Goal: Communication & Community: Answer question/provide support

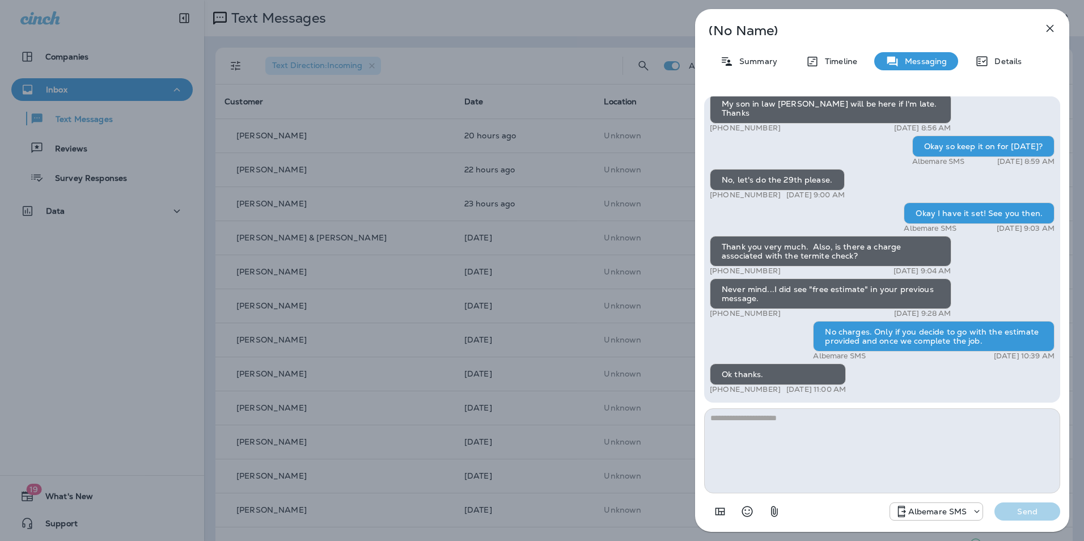
click at [1046, 33] on icon "button" at bounding box center [1050, 29] width 14 height 14
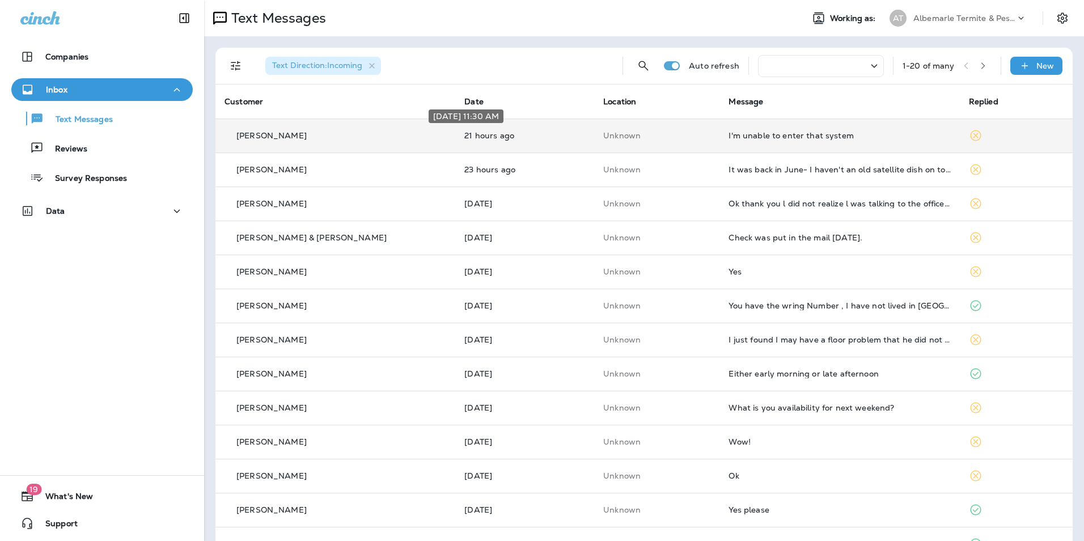
click at [557, 141] on td "21 hours ago" at bounding box center [524, 135] width 139 height 34
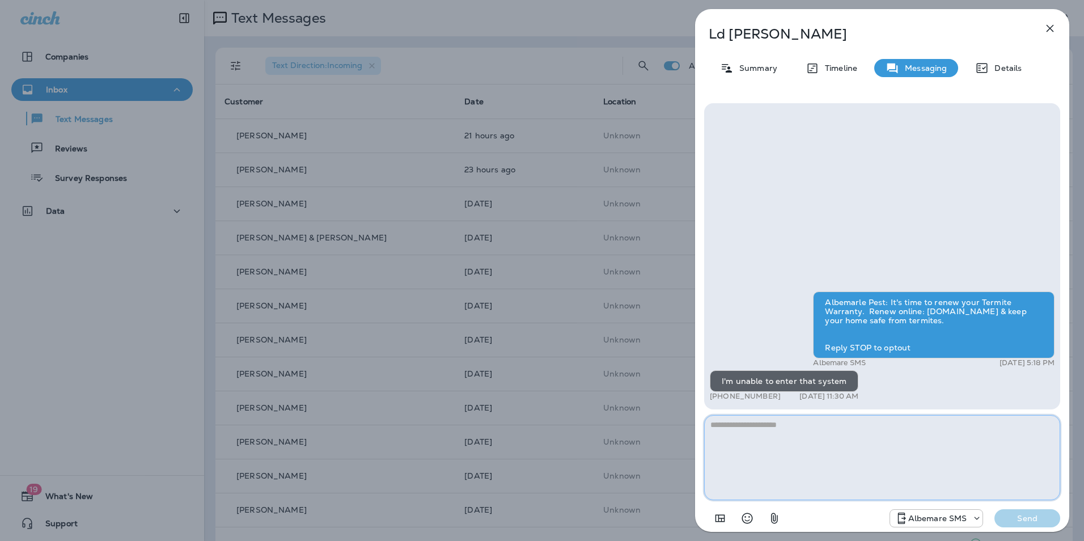
drag, startPoint x: 746, startPoint y: 408, endPoint x: 739, endPoint y: 427, distance: 19.7
paste textarea "**********"
type textarea "**********"
click at [1035, 520] on p "Send" at bounding box center [1027, 518] width 48 height 10
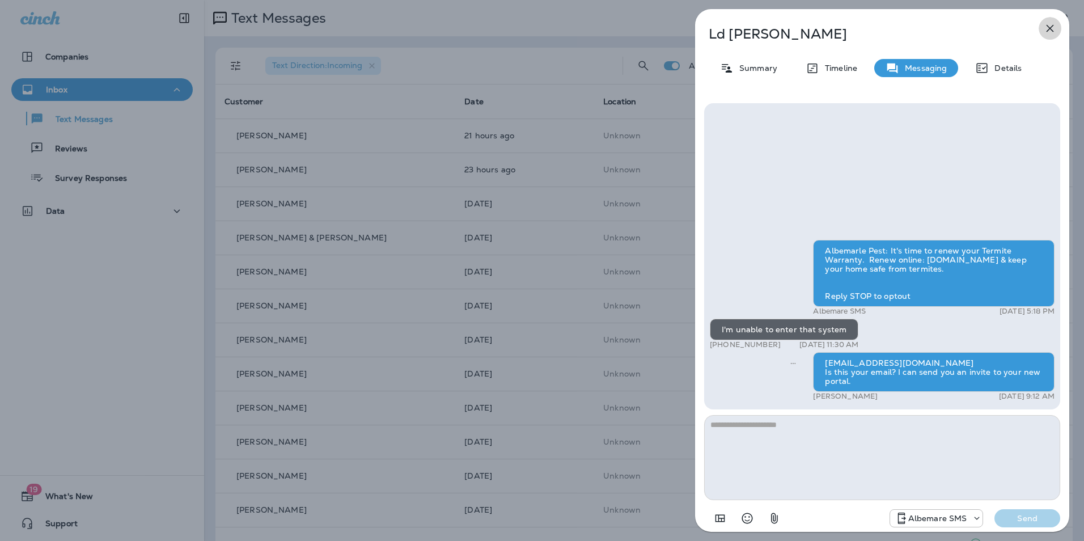
click at [1053, 23] on icon "button" at bounding box center [1050, 29] width 14 height 14
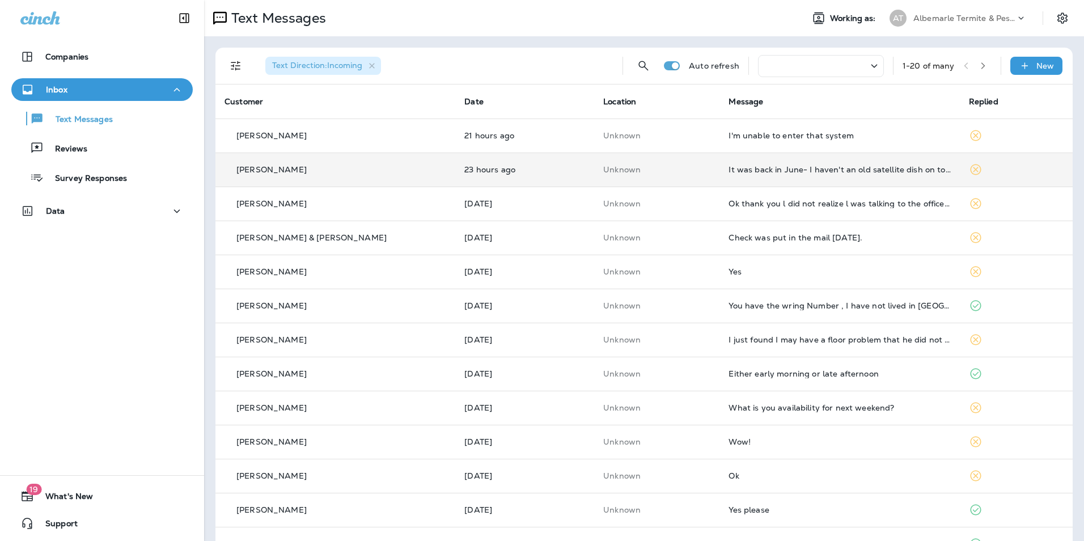
click at [783, 177] on td "It was back in June- I haven't an old satellite dish on top of roof- not sure w…" at bounding box center [839, 170] width 240 height 34
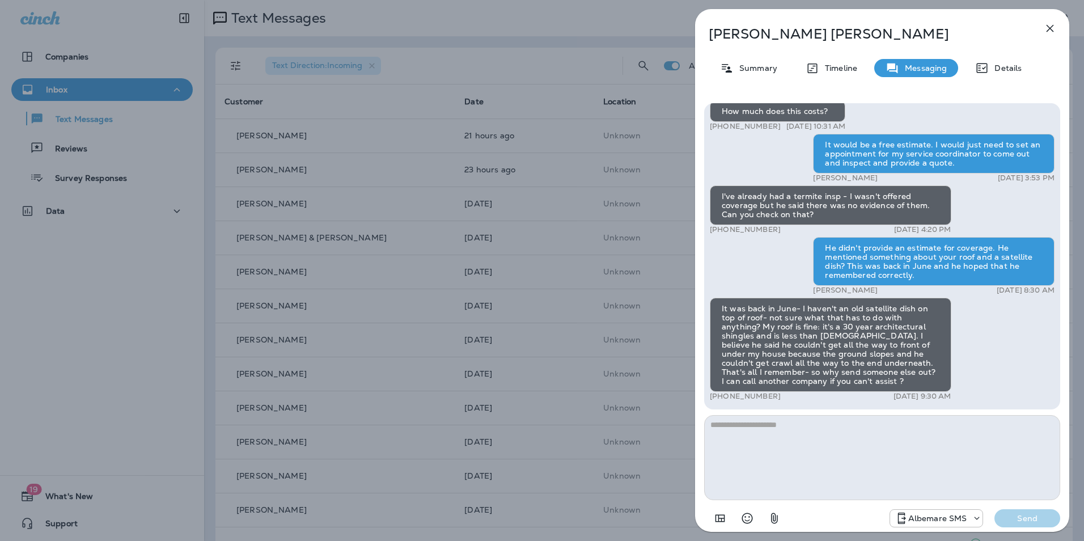
click at [768, 432] on textarea at bounding box center [882, 457] width 356 height 85
type textarea "*"
click at [969, 423] on textarea "**********" at bounding box center [882, 457] width 356 height 85
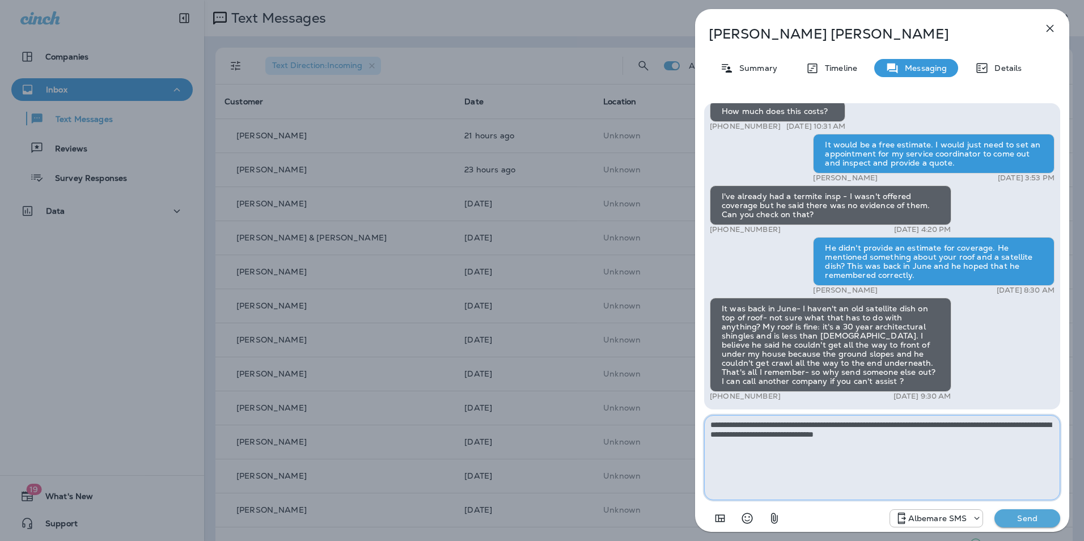
type textarea "**********"
click at [1034, 517] on p "Send" at bounding box center [1027, 518] width 48 height 10
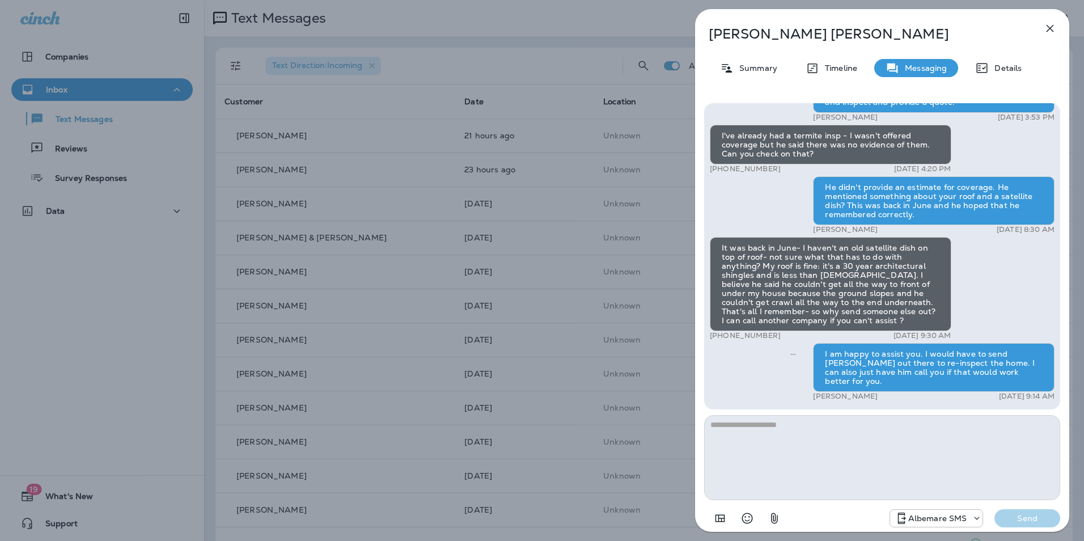
click at [1055, 32] on icon "button" at bounding box center [1050, 29] width 14 height 14
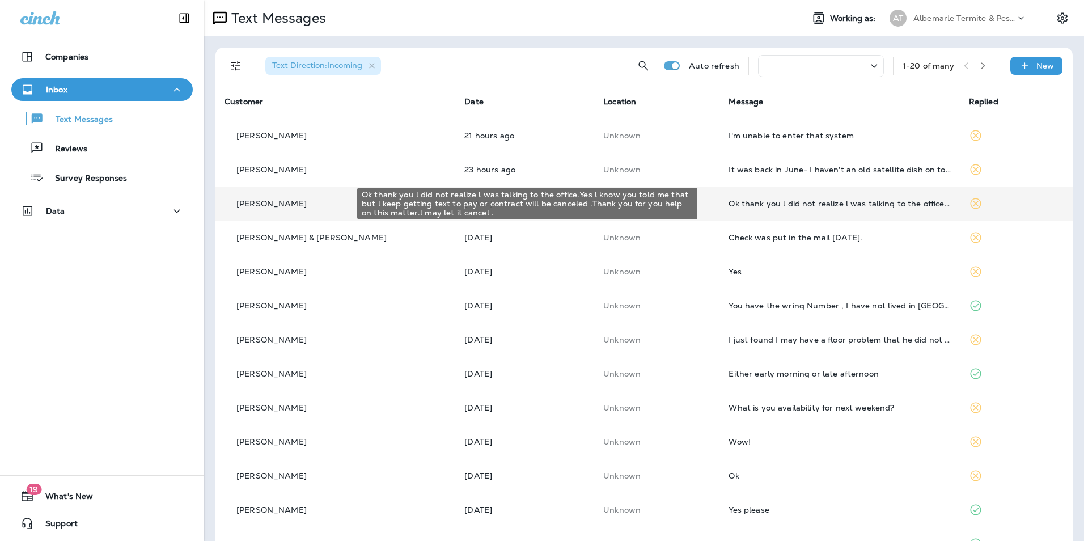
click at [745, 206] on div "Ok thank you l did not realize l was talking to the office.Yes l know you told …" at bounding box center [840, 203] width 222 height 9
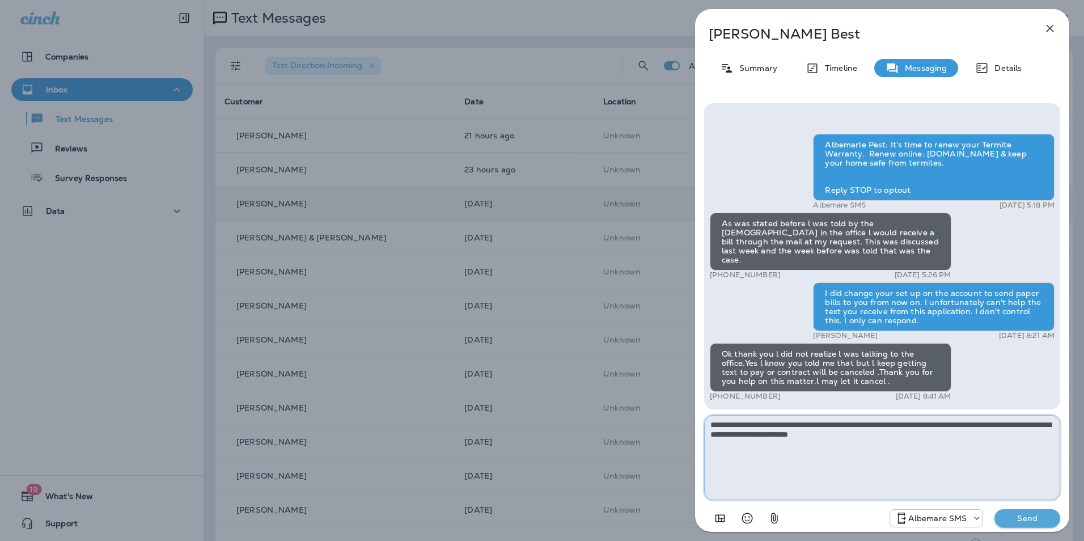
type textarea "**********"
click at [1025, 521] on p "Send" at bounding box center [1027, 518] width 48 height 10
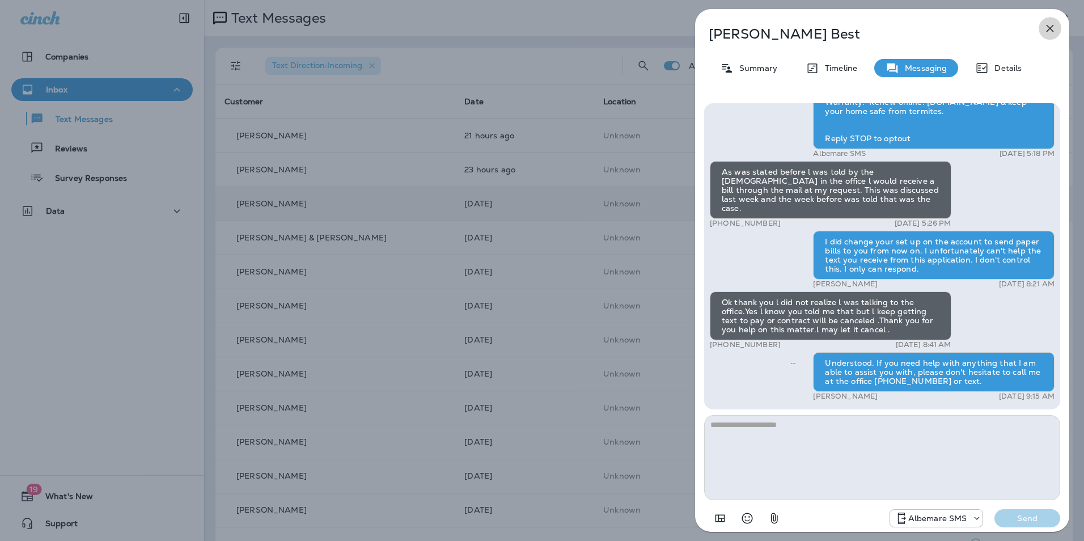
click at [1052, 27] on icon "button" at bounding box center [1050, 28] width 7 height 7
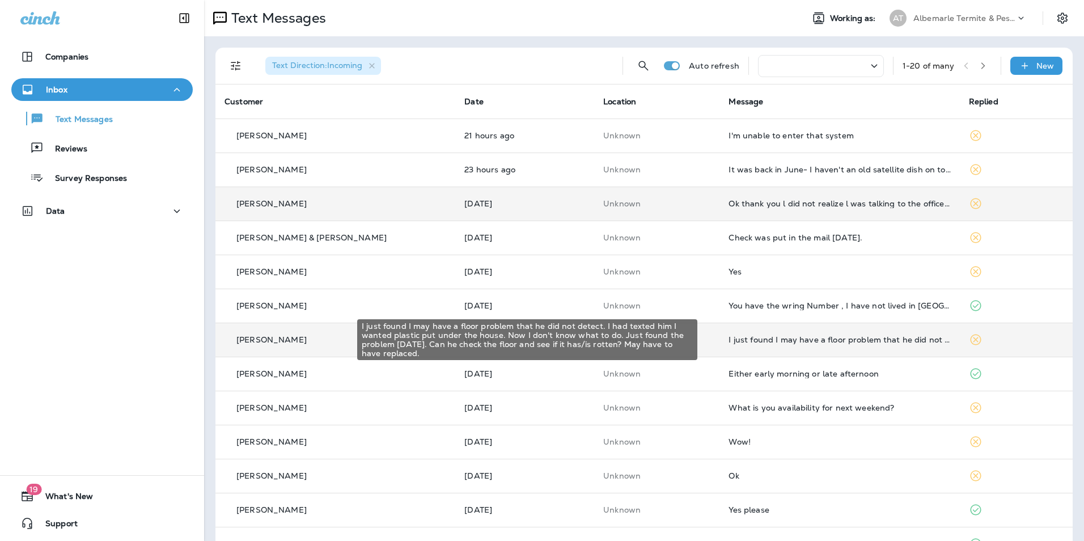
click at [848, 339] on div "I just found I may have a floor problem that he did not detect. I had texted hi…" at bounding box center [840, 339] width 222 height 9
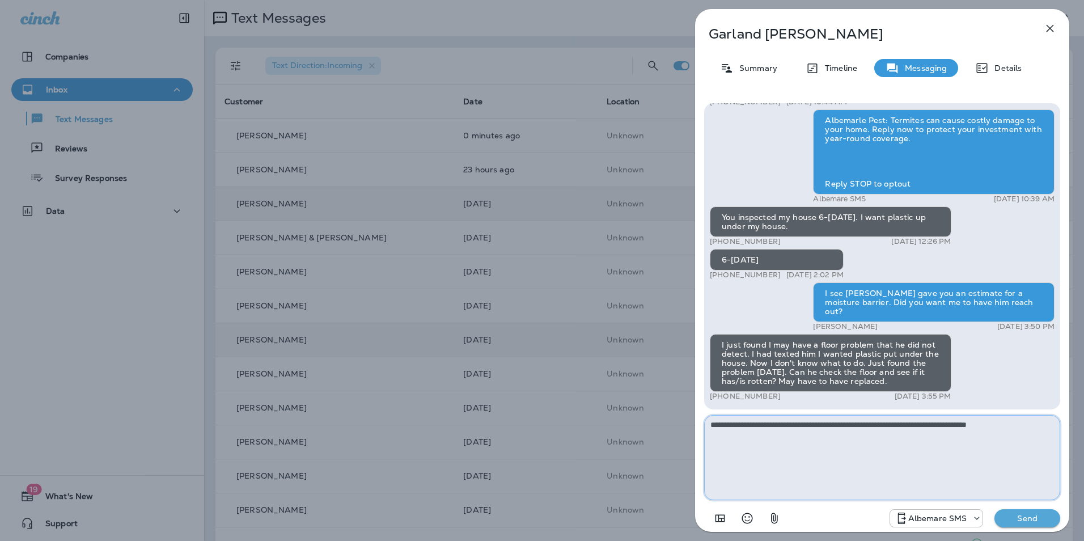
type textarea "**********"
click at [1033, 516] on p "Send" at bounding box center [1027, 518] width 48 height 10
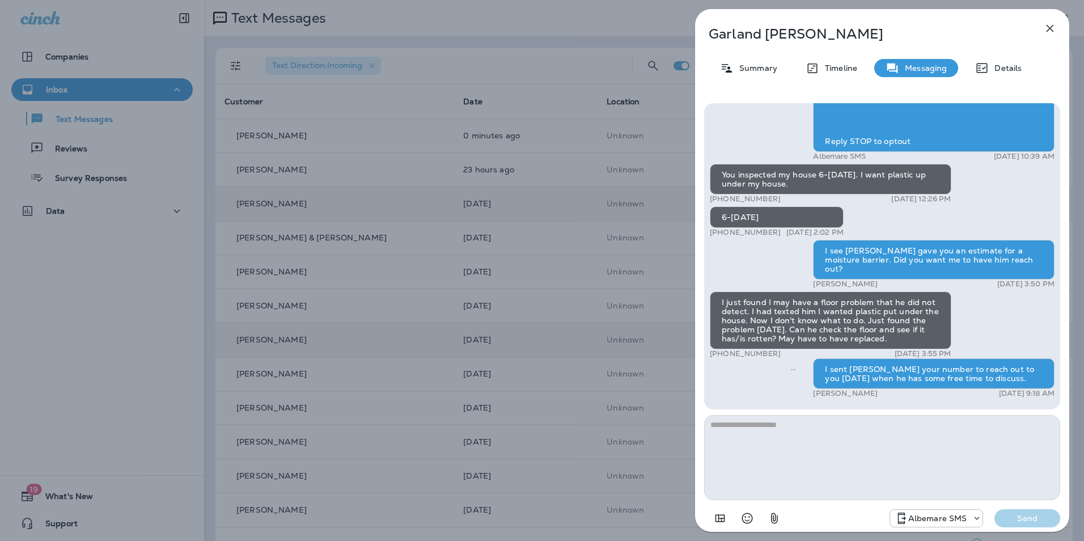
click at [1050, 31] on icon "button" at bounding box center [1050, 29] width 14 height 14
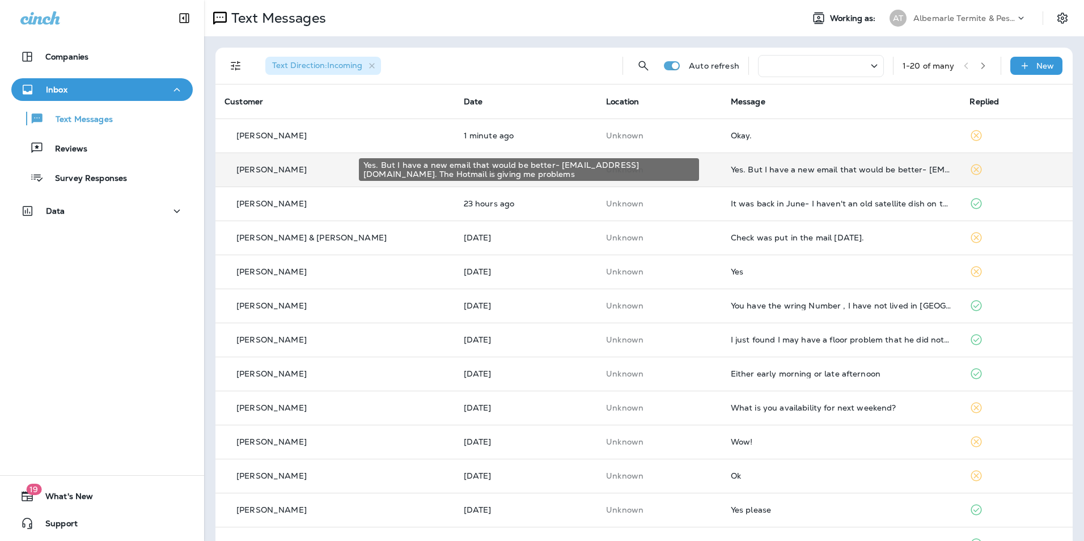
click at [755, 170] on div "Yes. But I have a new email that would be better- [EMAIL_ADDRESS][DOMAIN_NAME].…" at bounding box center [841, 169] width 221 height 9
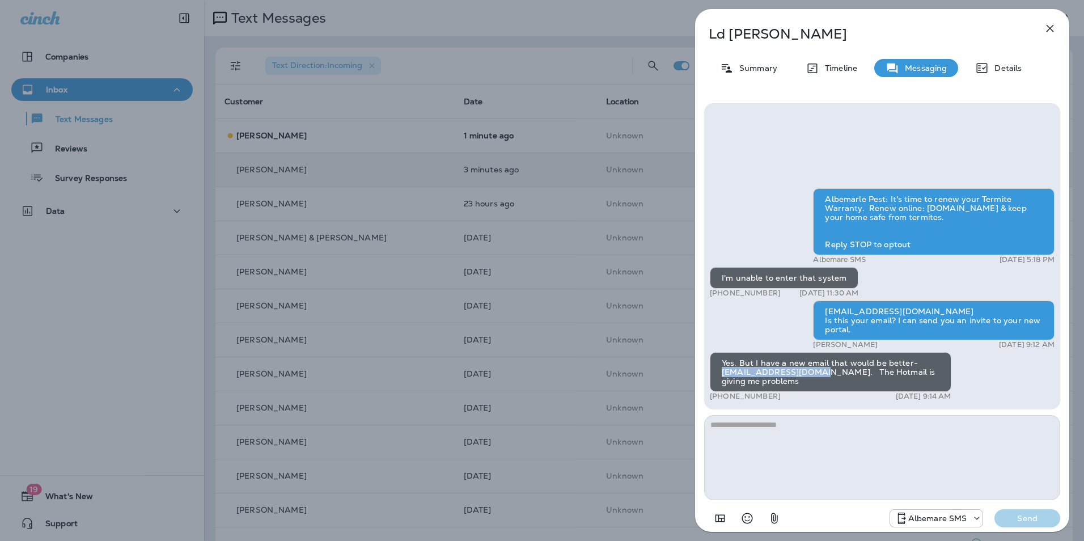
drag, startPoint x: 721, startPoint y: 372, endPoint x: 819, endPoint y: 371, distance: 98.6
click at [819, 371] on div "Yes. But I have a new email that would be better- [EMAIL_ADDRESS][DOMAIN_NAME].…" at bounding box center [831, 372] width 242 height 40
drag, startPoint x: 819, startPoint y: 371, endPoint x: 808, endPoint y: 371, distance: 10.8
copy div "crmathews74@gmail.com"
click at [809, 451] on textarea at bounding box center [882, 457] width 356 height 85
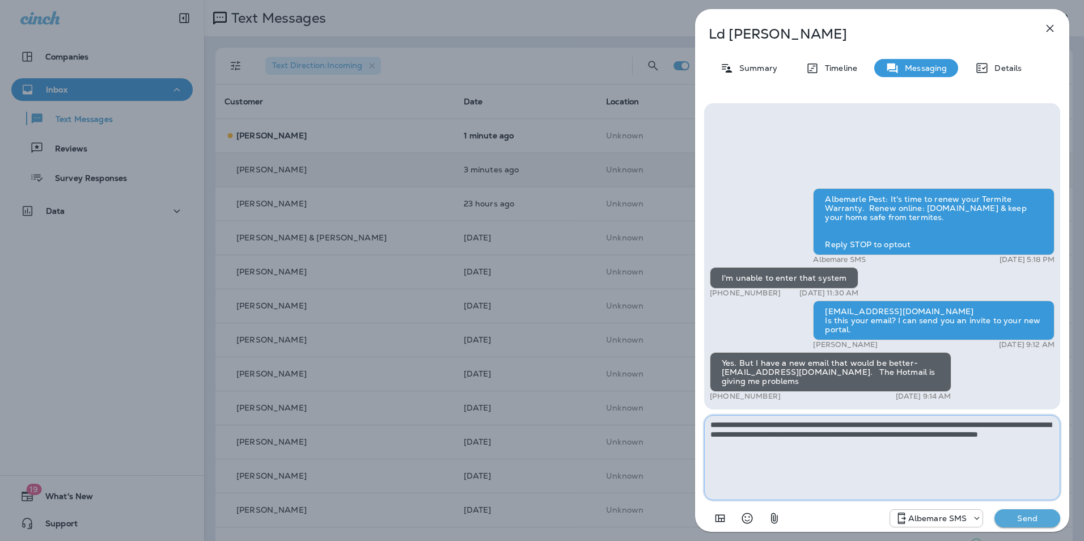
type textarea "**********"
click at [1013, 520] on p "Send" at bounding box center [1027, 518] width 48 height 10
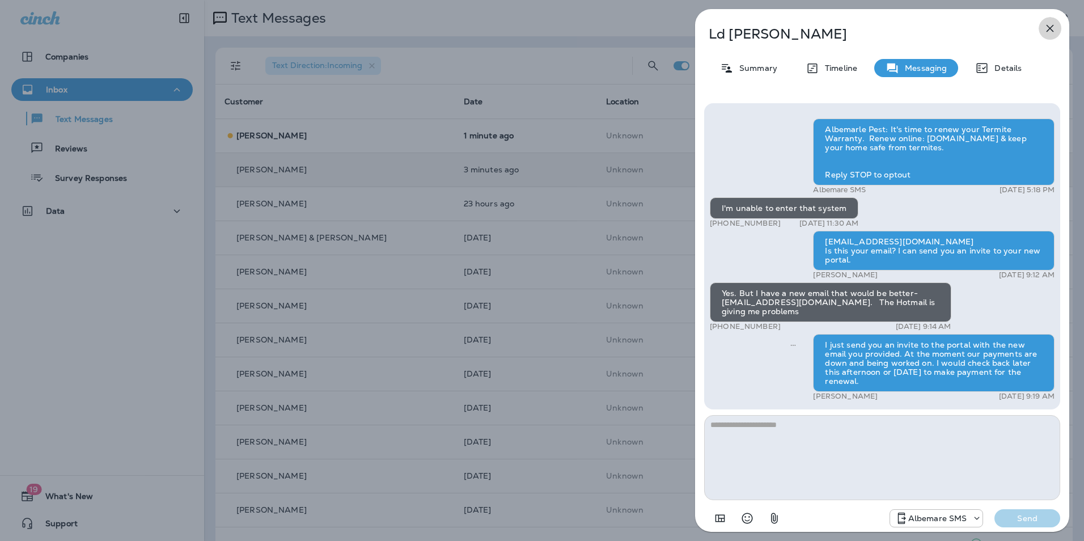
click at [1043, 29] on icon "button" at bounding box center [1050, 29] width 14 height 14
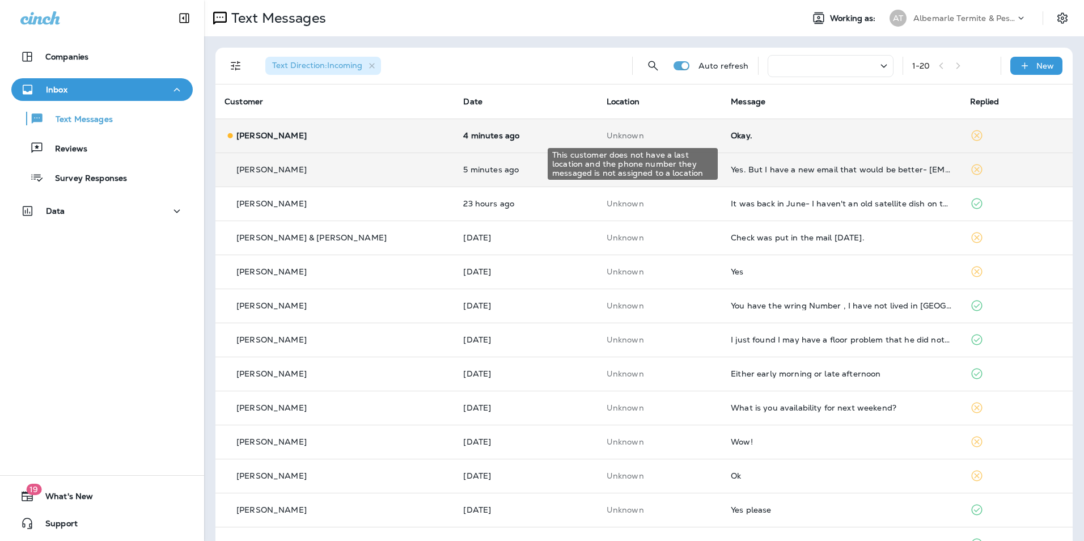
click at [607, 139] on p "Unknown" at bounding box center [660, 135] width 106 height 9
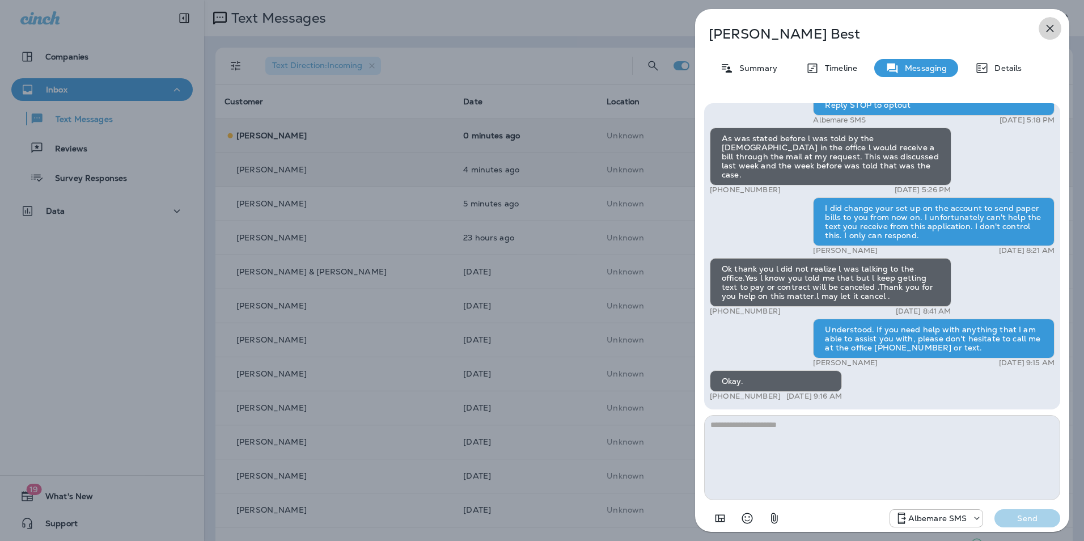
click at [1052, 28] on icon "button" at bounding box center [1050, 29] width 14 height 14
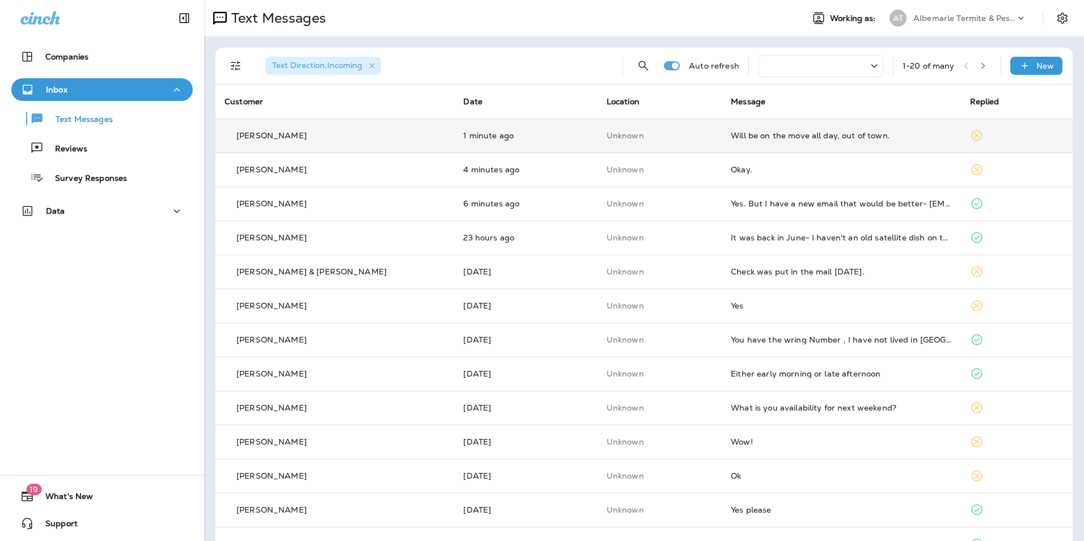
click at [760, 123] on td "Will be on the move all day, out of town." at bounding box center [841, 135] width 239 height 34
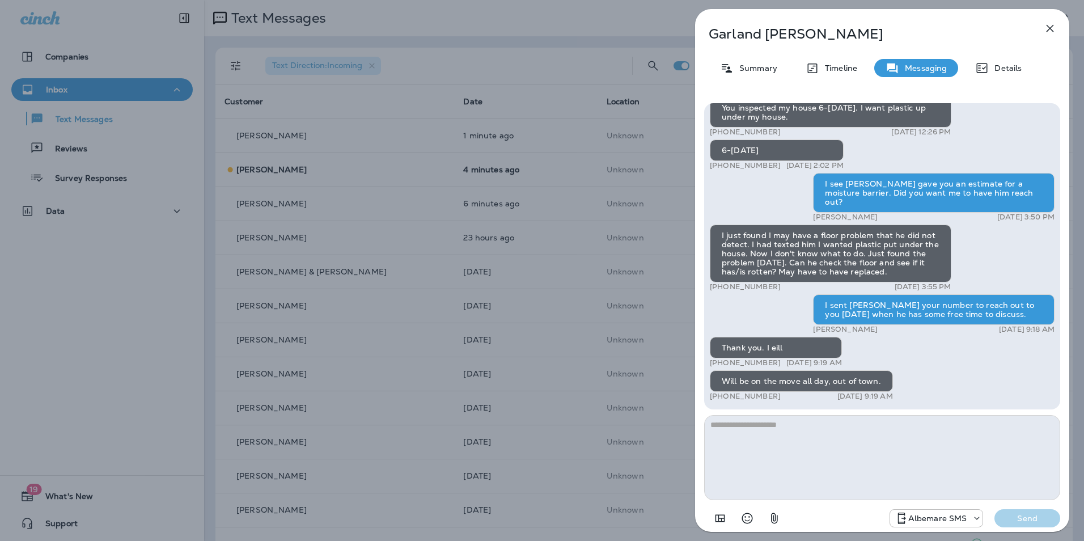
click at [809, 429] on textarea at bounding box center [882, 457] width 356 height 85
type textarea "**********"
click at [1027, 514] on p "Send" at bounding box center [1027, 518] width 48 height 10
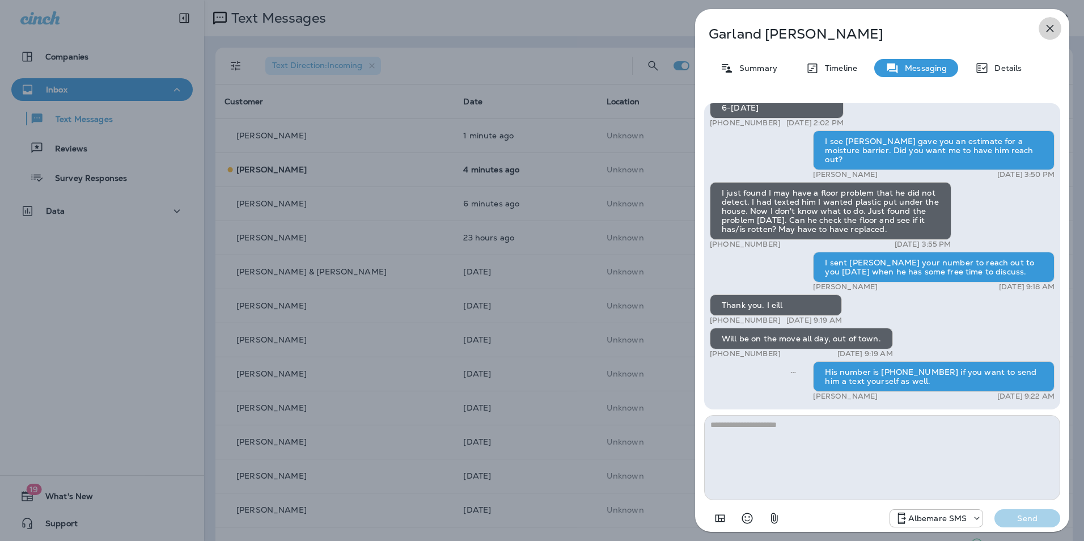
click at [1046, 30] on icon "button" at bounding box center [1050, 29] width 14 height 14
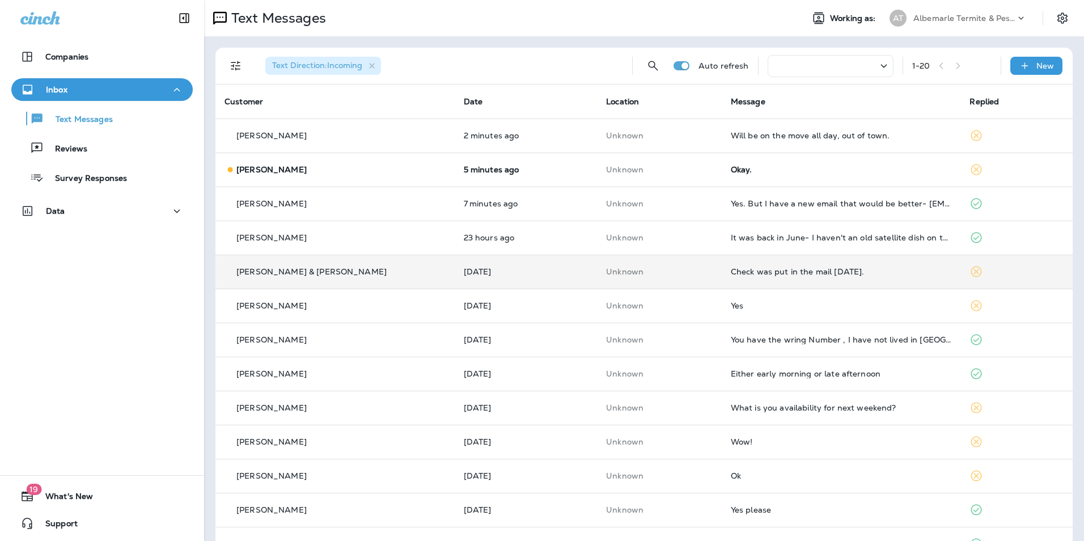
click at [793, 270] on div "Check was put in the mail [DATE]." at bounding box center [841, 271] width 221 height 9
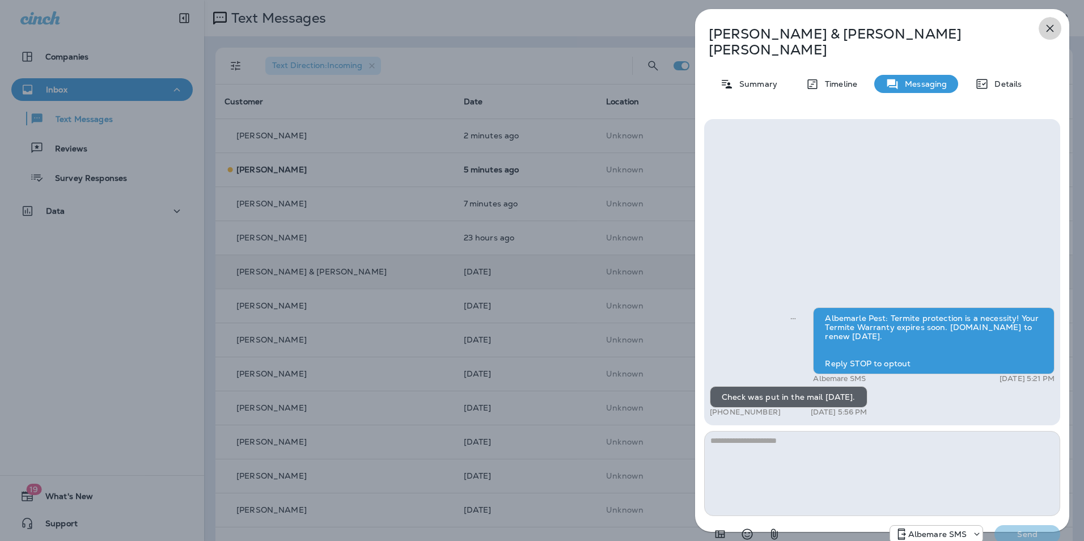
click at [1050, 26] on icon "button" at bounding box center [1050, 29] width 14 height 14
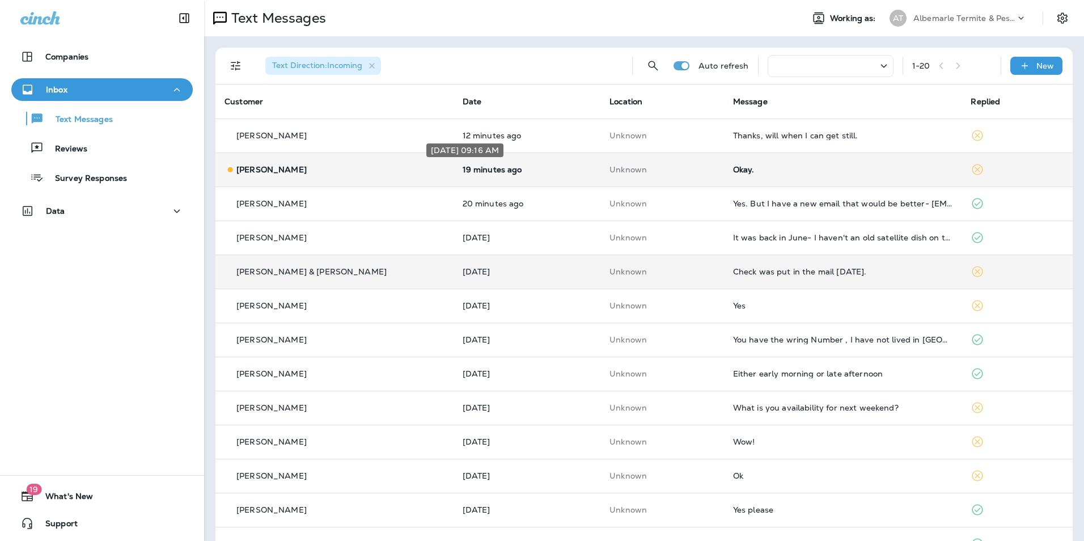
click at [488, 173] on p "19 minutes ago" at bounding box center [527, 169] width 129 height 9
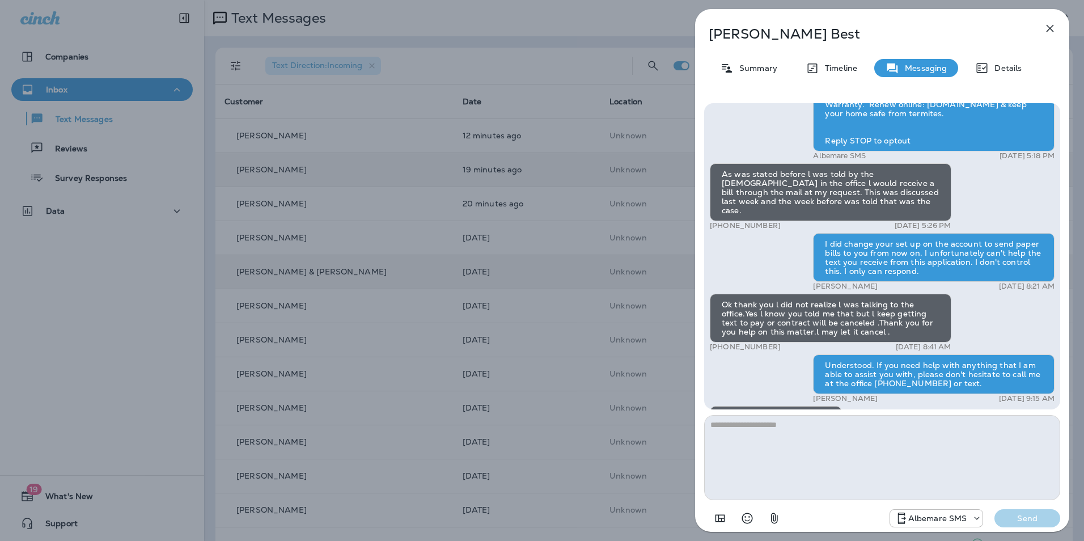
scroll to position [-51, 0]
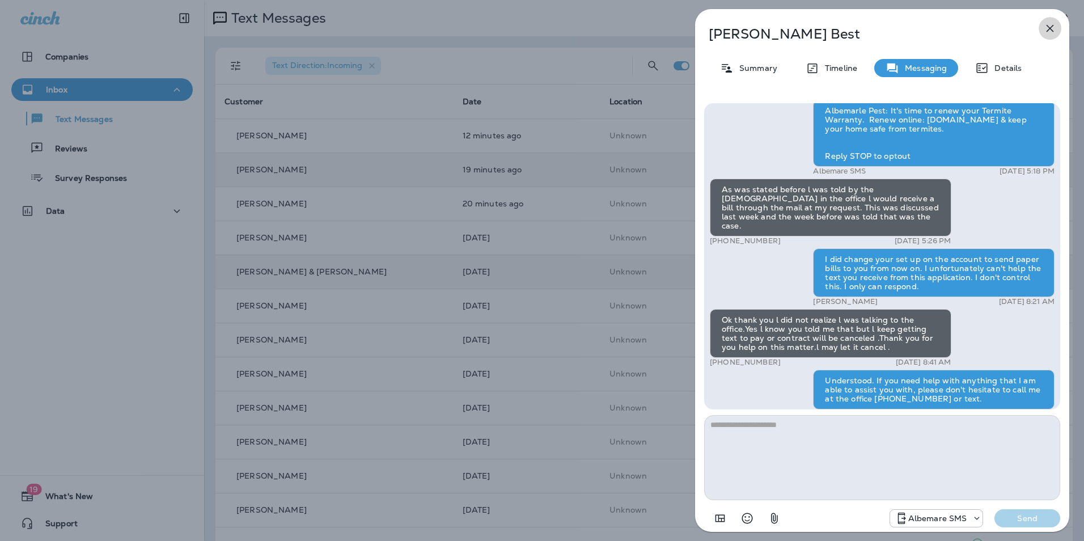
click at [1052, 29] on icon "button" at bounding box center [1050, 29] width 14 height 14
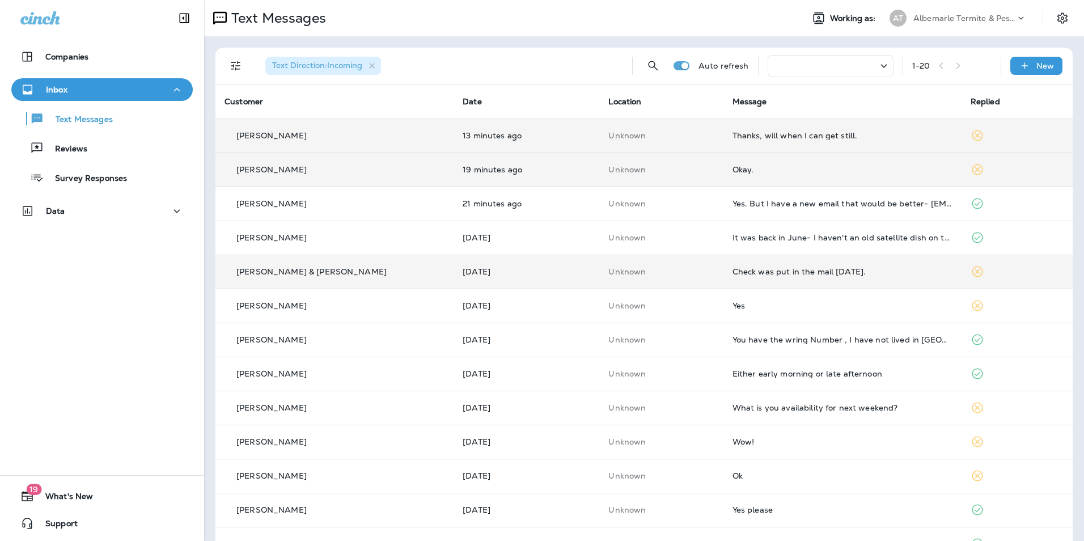
click at [512, 138] on p "13 minutes ago" at bounding box center [527, 135] width 128 height 9
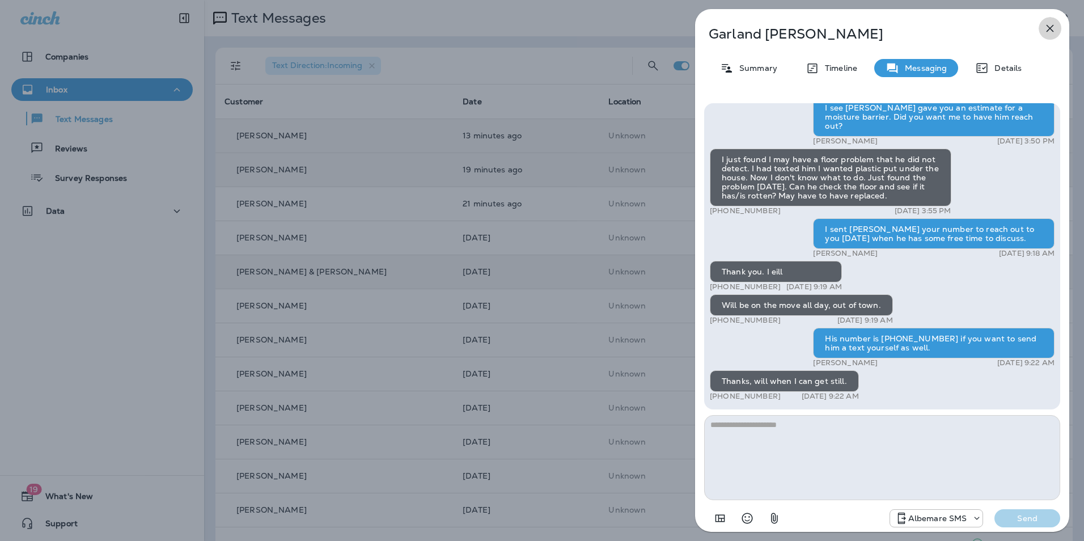
click at [1056, 31] on icon "button" at bounding box center [1050, 29] width 14 height 14
